Goal: Information Seeking & Learning: Check status

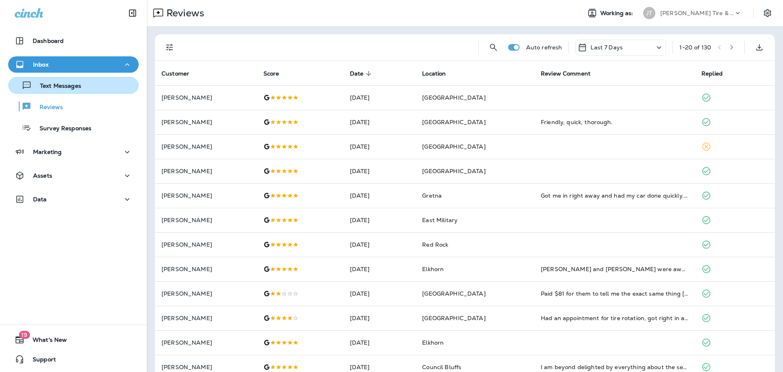
click at [59, 90] on div "Text Messages" at bounding box center [46, 85] width 70 height 12
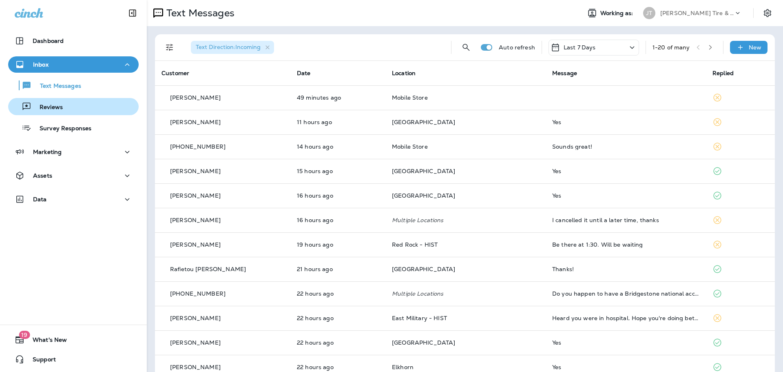
click at [63, 107] on div "Reviews" at bounding box center [73, 106] width 124 height 12
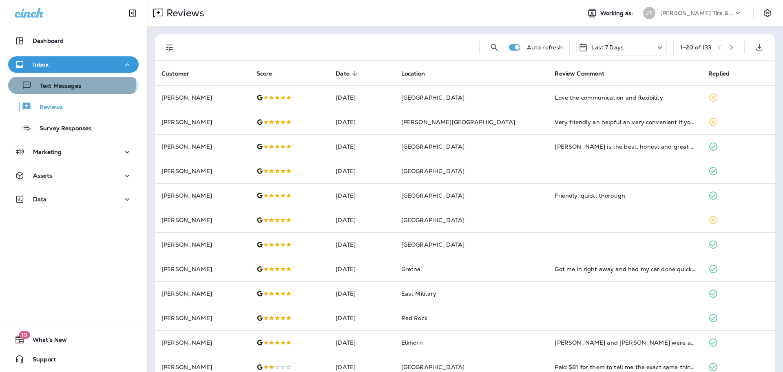
click at [66, 80] on div "Text Messages" at bounding box center [46, 85] width 70 height 12
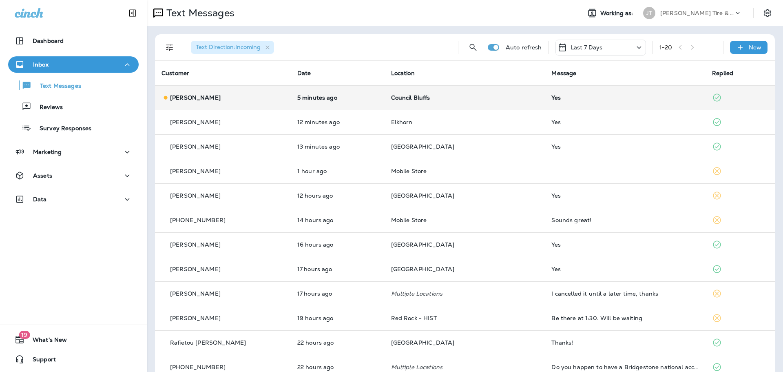
click at [219, 101] on div "[PERSON_NAME]" at bounding box center [223, 97] width 123 height 9
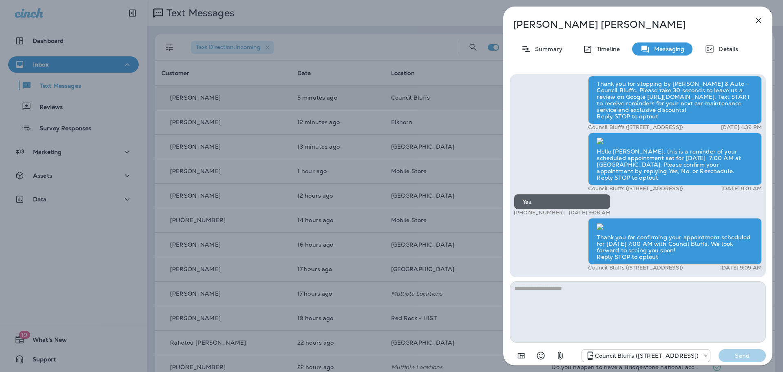
click at [763, 19] on button "button" at bounding box center [758, 20] width 16 height 16
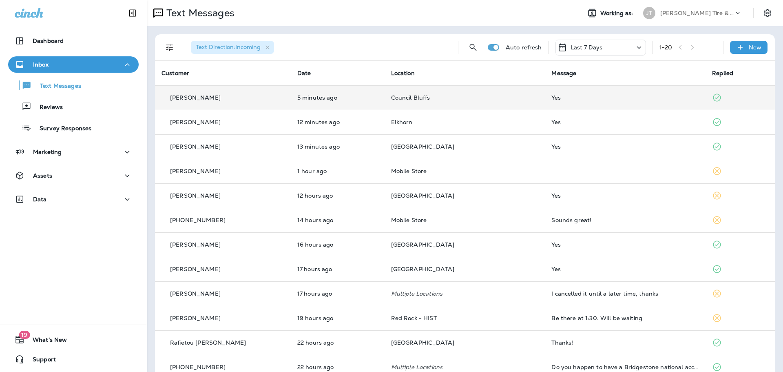
click at [43, 110] on p "Reviews" at bounding box center [46, 108] width 31 height 8
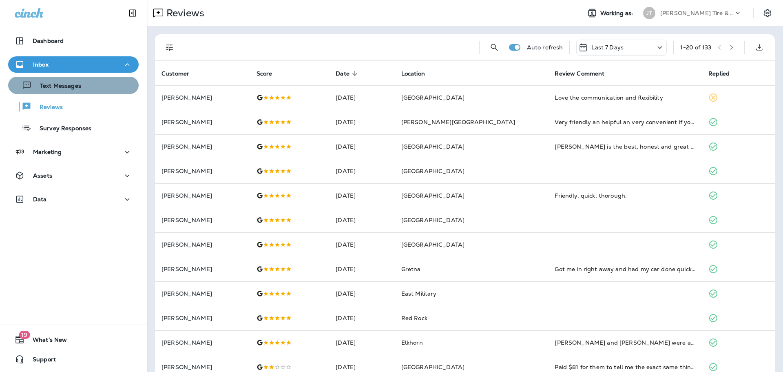
click at [82, 87] on div "Text Messages" at bounding box center [73, 85] width 124 height 12
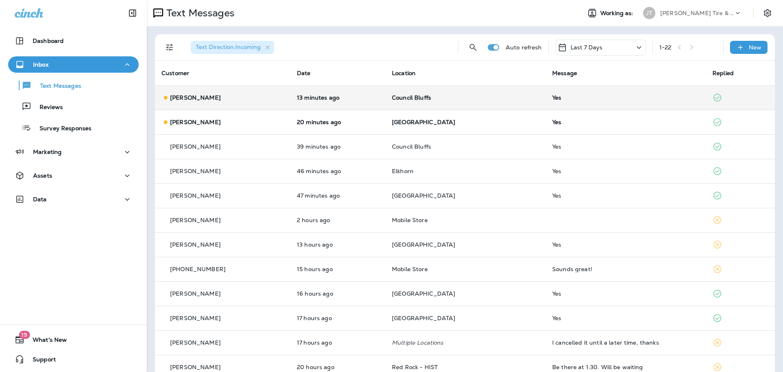
click at [223, 104] on td "[PERSON_NAME]" at bounding box center [222, 97] width 135 height 24
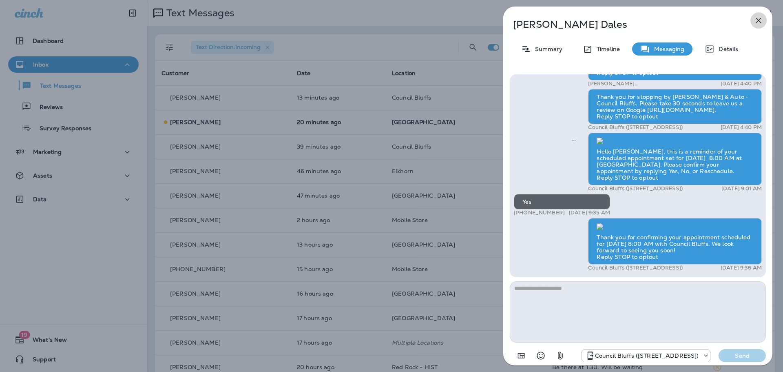
drag, startPoint x: 763, startPoint y: 22, endPoint x: 757, endPoint y: 24, distance: 6.3
click at [762, 22] on icon "button" at bounding box center [759, 20] width 10 height 10
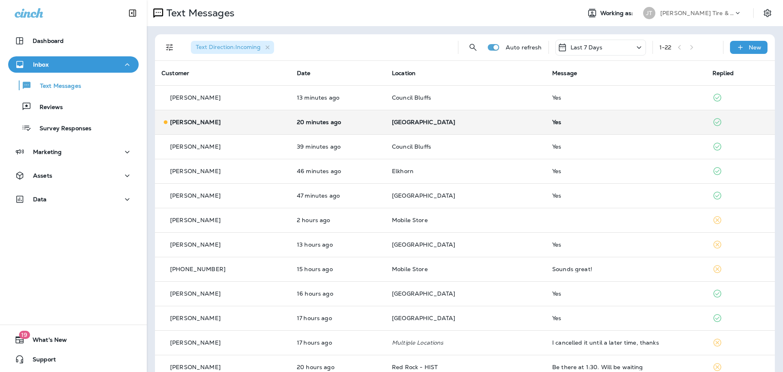
click at [441, 133] on td "[GEOGRAPHIC_DATA]" at bounding box center [465, 122] width 160 height 24
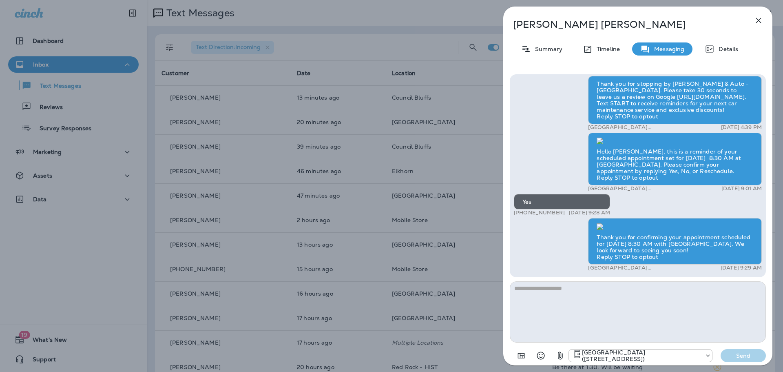
click at [759, 25] on icon "button" at bounding box center [759, 20] width 10 height 10
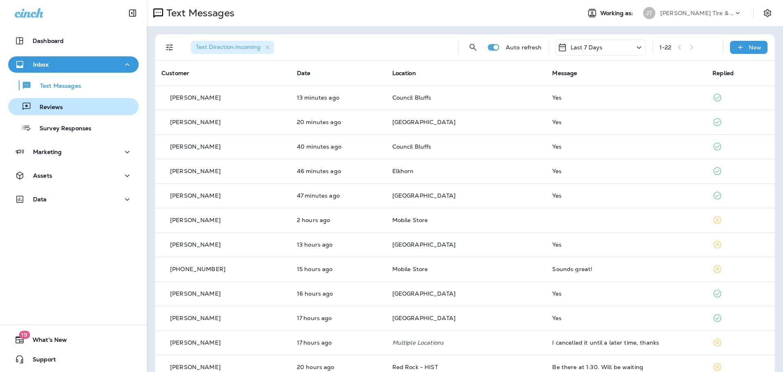
click at [53, 106] on p "Reviews" at bounding box center [46, 108] width 31 height 8
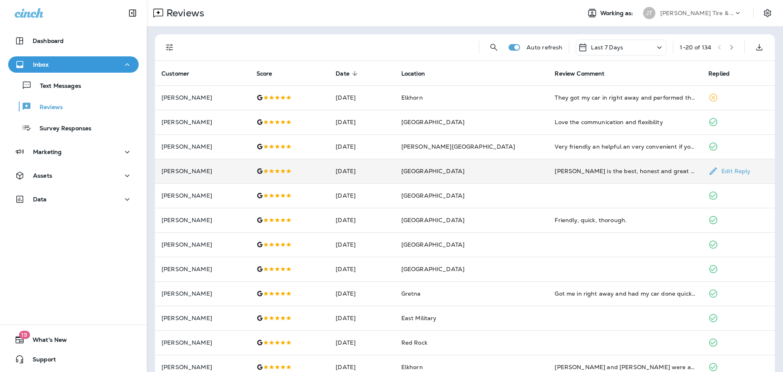
click at [548, 165] on td "[PERSON_NAME] is the best, honest and great work! He always communicates clearl…" at bounding box center [625, 171] width 154 height 24
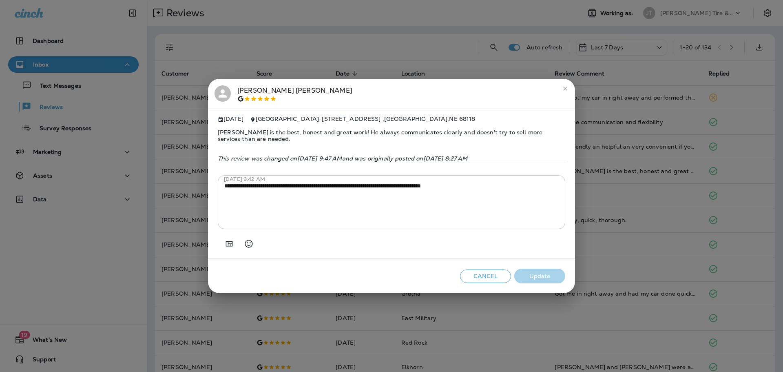
click at [570, 80] on h2 "[PERSON_NAME]" at bounding box center [391, 94] width 367 height 30
click at [566, 85] on icon "close" at bounding box center [565, 88] width 7 height 7
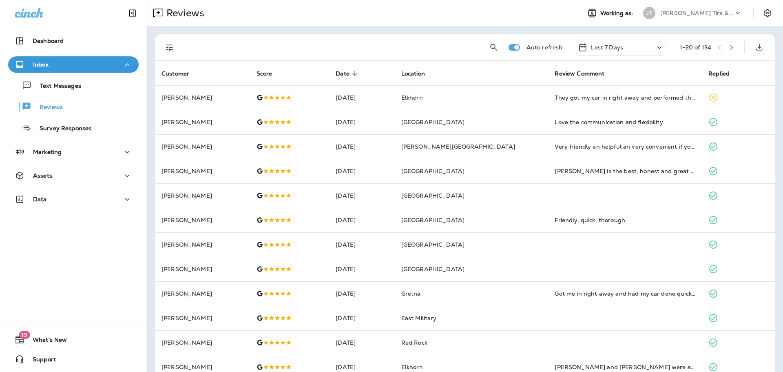
click at [72, 96] on div "Text Messages Reviews Survey Responses" at bounding box center [73, 105] width 131 height 64
click at [74, 91] on div "Text Messages" at bounding box center [46, 85] width 70 height 12
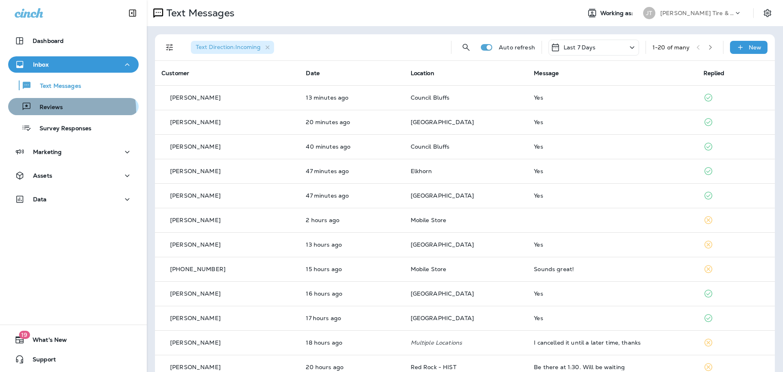
click at [51, 112] on div "Reviews" at bounding box center [36, 106] width 51 height 12
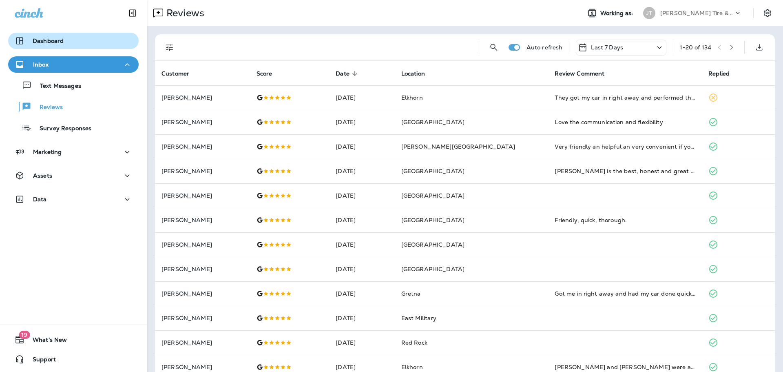
click at [50, 42] on p "Dashboard" at bounding box center [48, 41] width 31 height 7
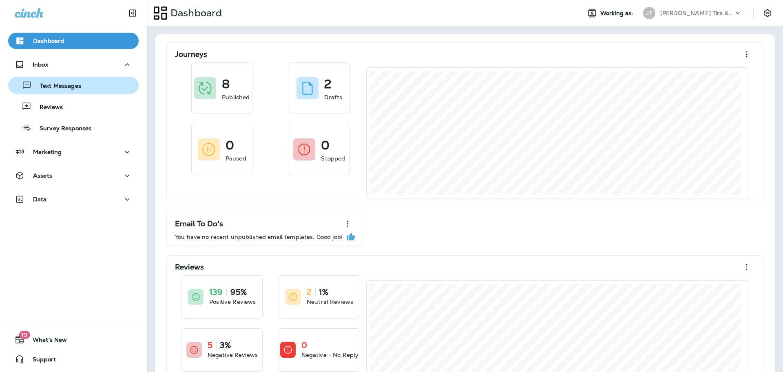
click at [63, 84] on p "Text Messages" at bounding box center [56, 86] width 49 height 8
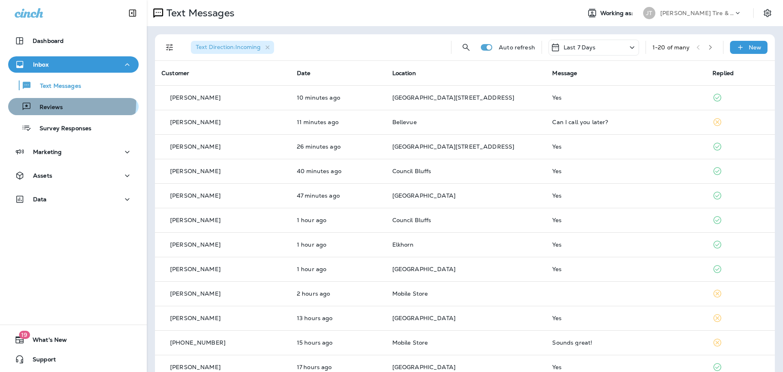
click at [62, 102] on div "Reviews" at bounding box center [73, 106] width 124 height 12
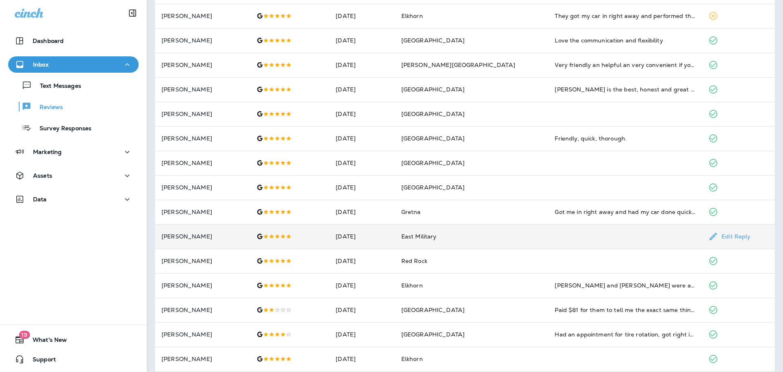
scroll to position [163, 0]
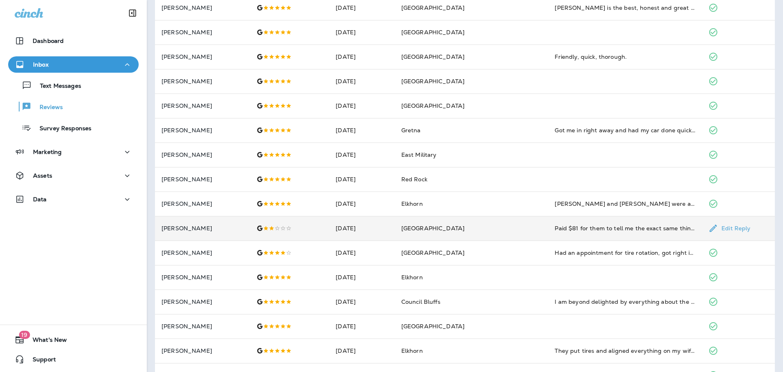
click at [588, 235] on td "Paid $81 for them to tell me the exact same thing [PERSON_NAME] lube told me (f…" at bounding box center [625, 228] width 154 height 24
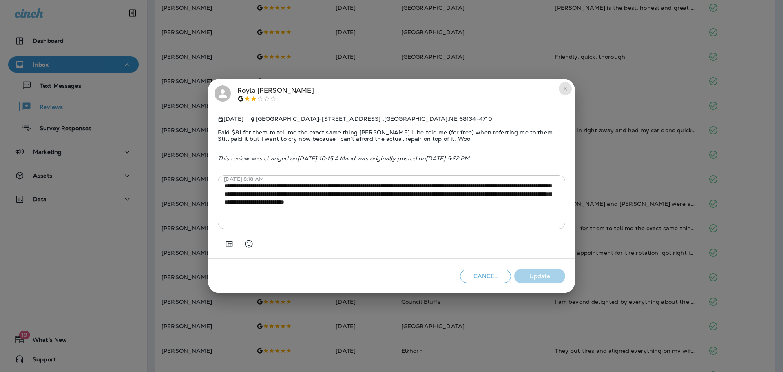
click at [563, 85] on icon "close" at bounding box center [565, 88] width 7 height 7
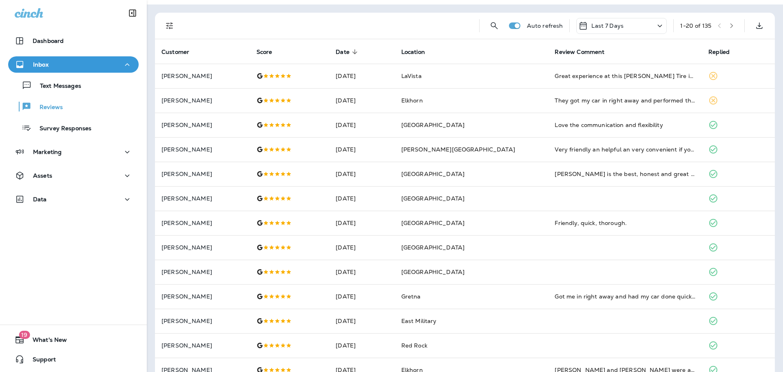
scroll to position [0, 0]
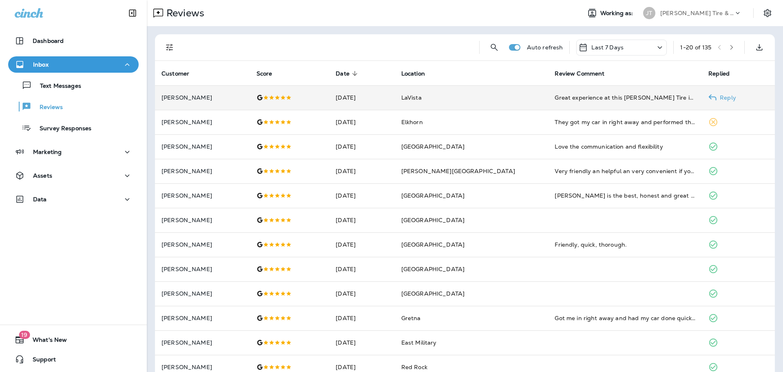
click at [612, 104] on td "Great experience at this [PERSON_NAME] Tire in [GEOGRAPHIC_DATA]. Bought four n…" at bounding box center [625, 97] width 154 height 24
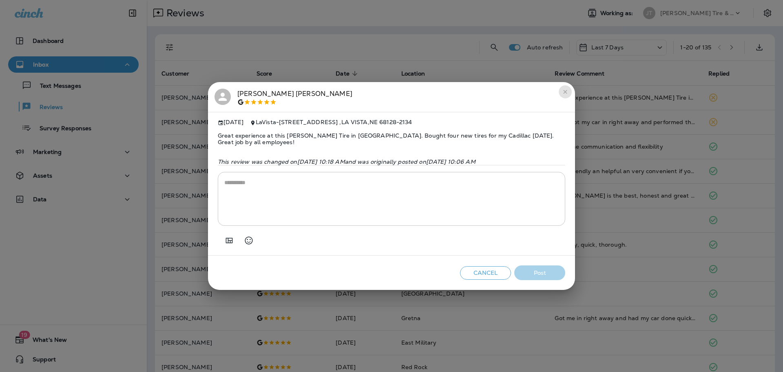
click at [564, 93] on icon "close" at bounding box center [565, 91] width 7 height 7
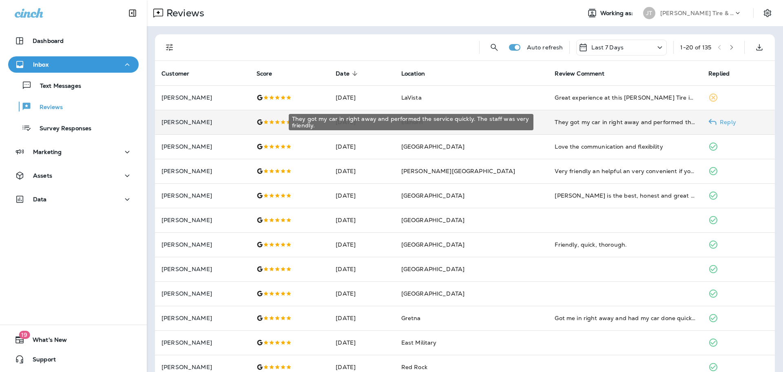
click at [612, 123] on div "They got my car in right away and performed the service quickly. The staff was …" at bounding box center [625, 122] width 141 height 8
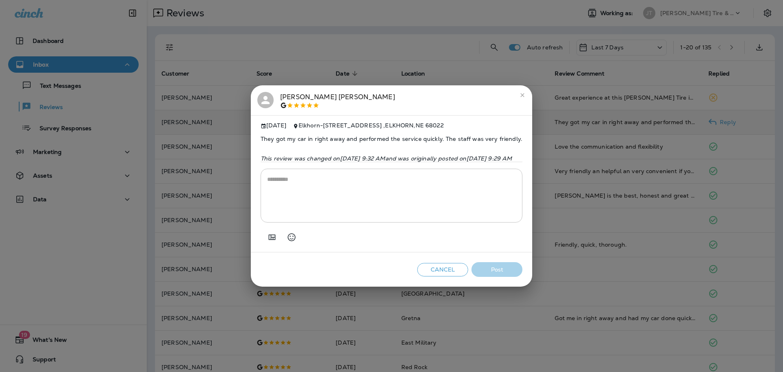
click at [80, 86] on div "[PERSON_NAME] [DATE] [GEOGRAPHIC_DATA] - [STREET_ADDRESS] They got my car in ri…" at bounding box center [391, 186] width 783 height 372
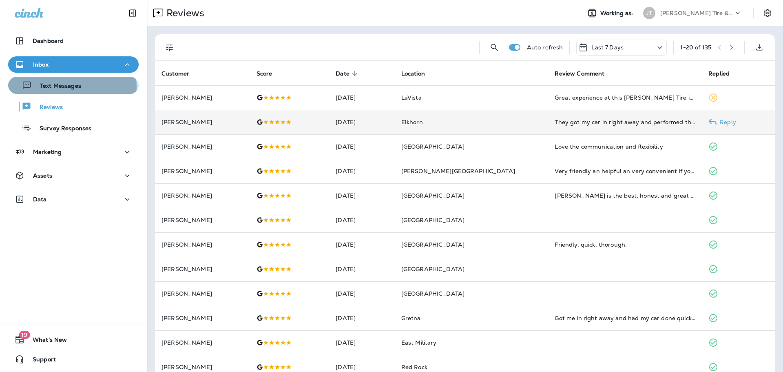
click at [72, 86] on p "Text Messages" at bounding box center [56, 86] width 49 height 8
